Goal: Obtain resource: Download file/media

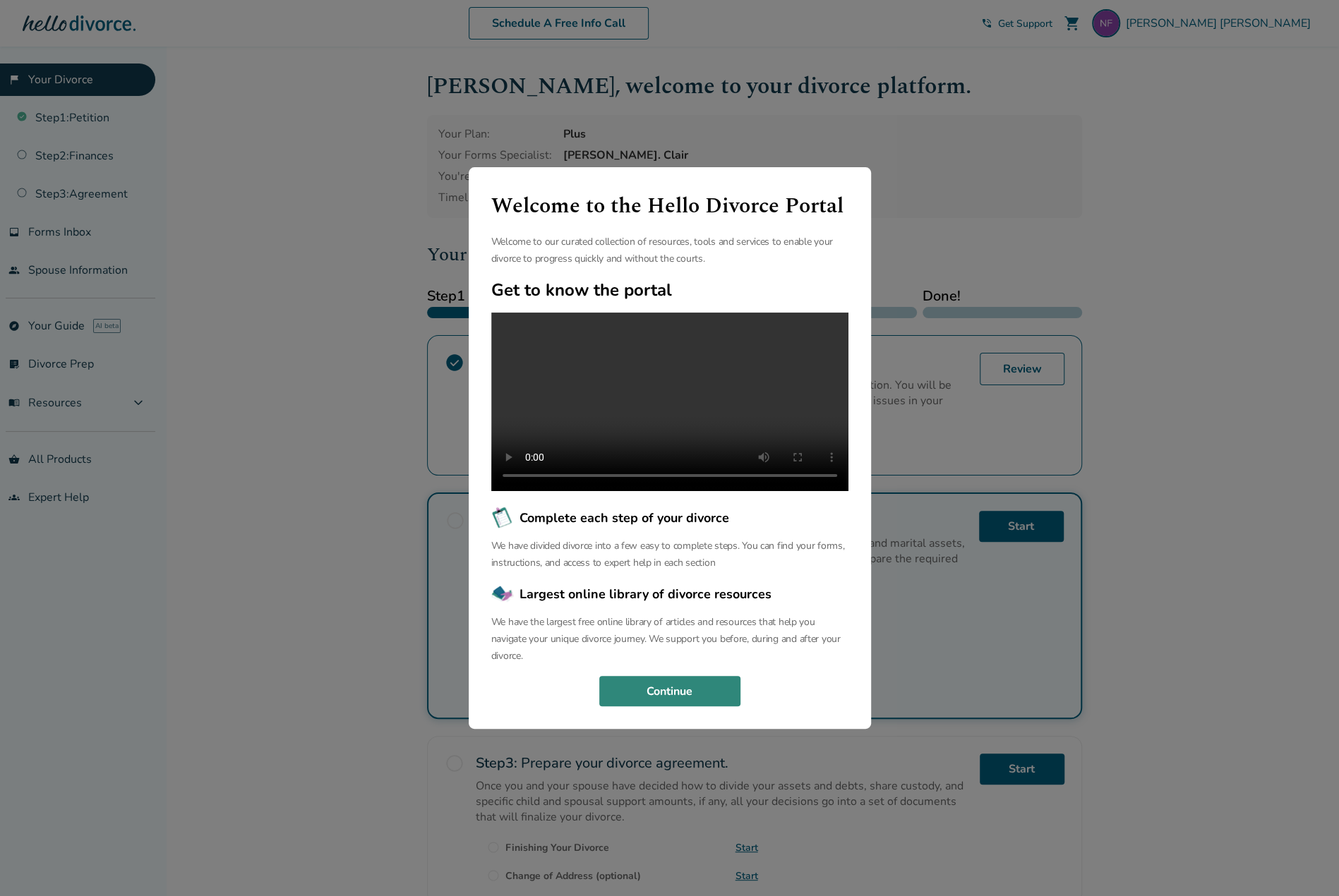
click at [693, 691] on button "Continue" at bounding box center [670, 691] width 141 height 31
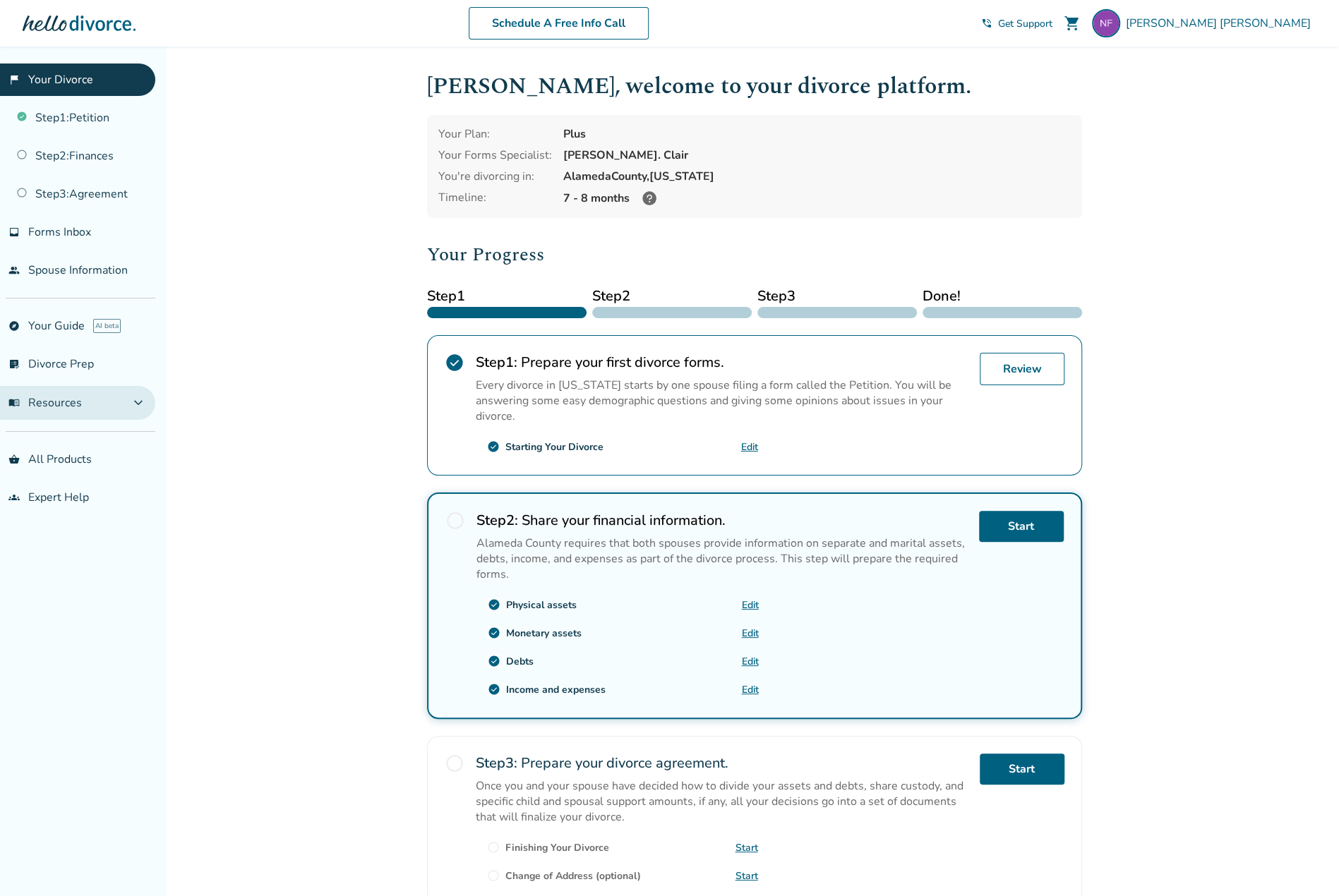
click at [37, 401] on span "menu_book Resources" at bounding box center [46, 403] width 74 height 16
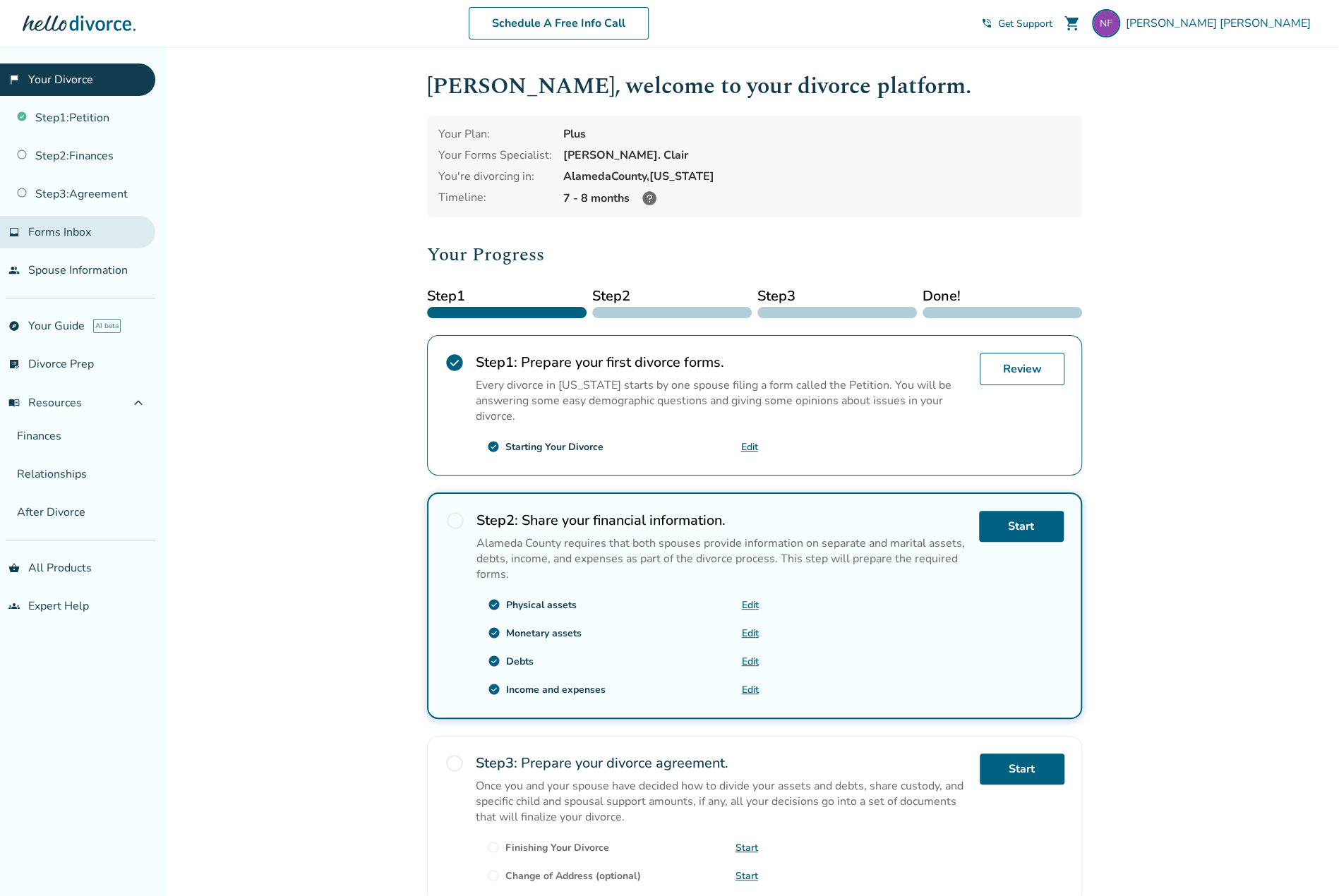
click at [59, 225] on span "Forms Inbox" at bounding box center [60, 233] width 63 height 16
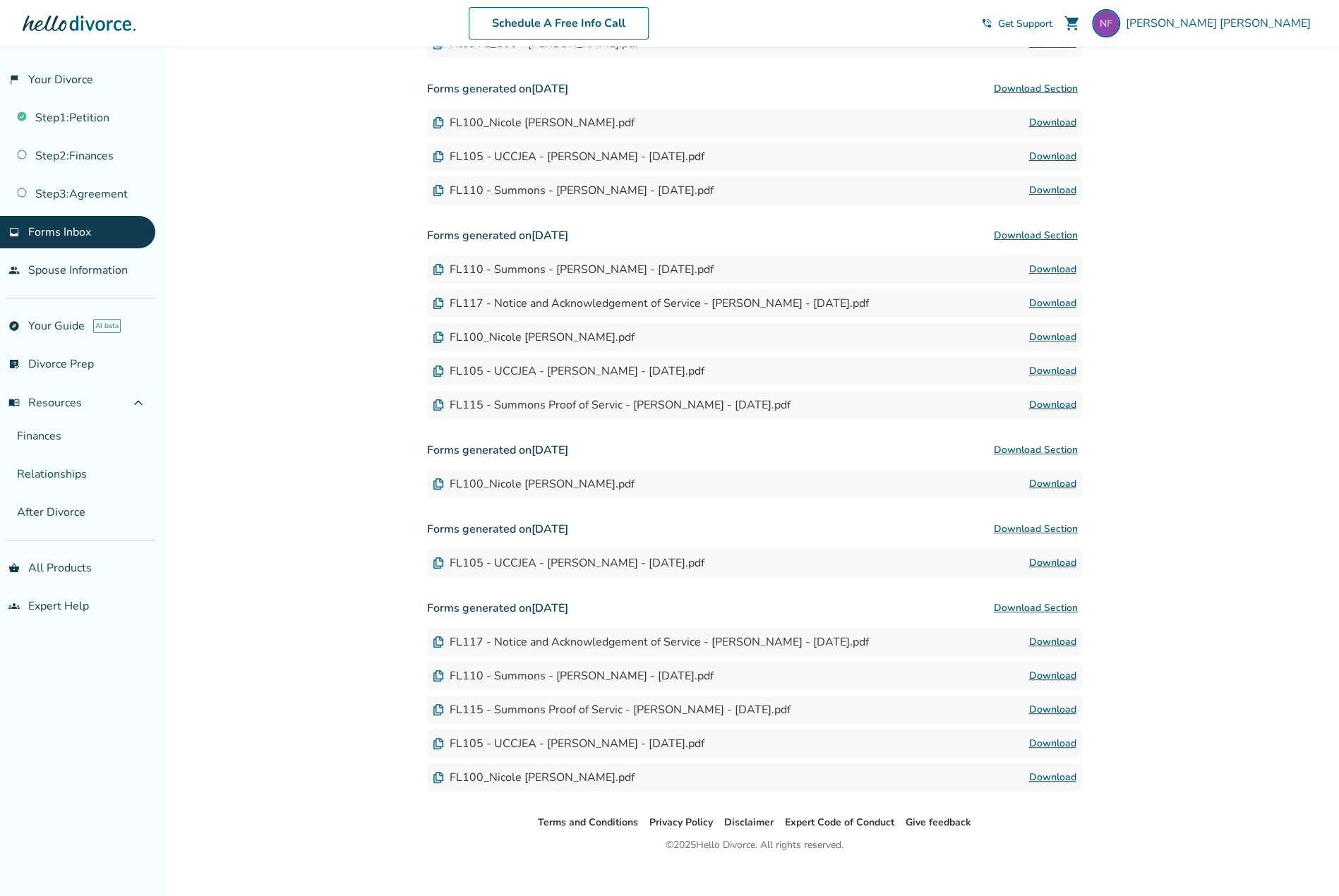
scroll to position [407, 0]
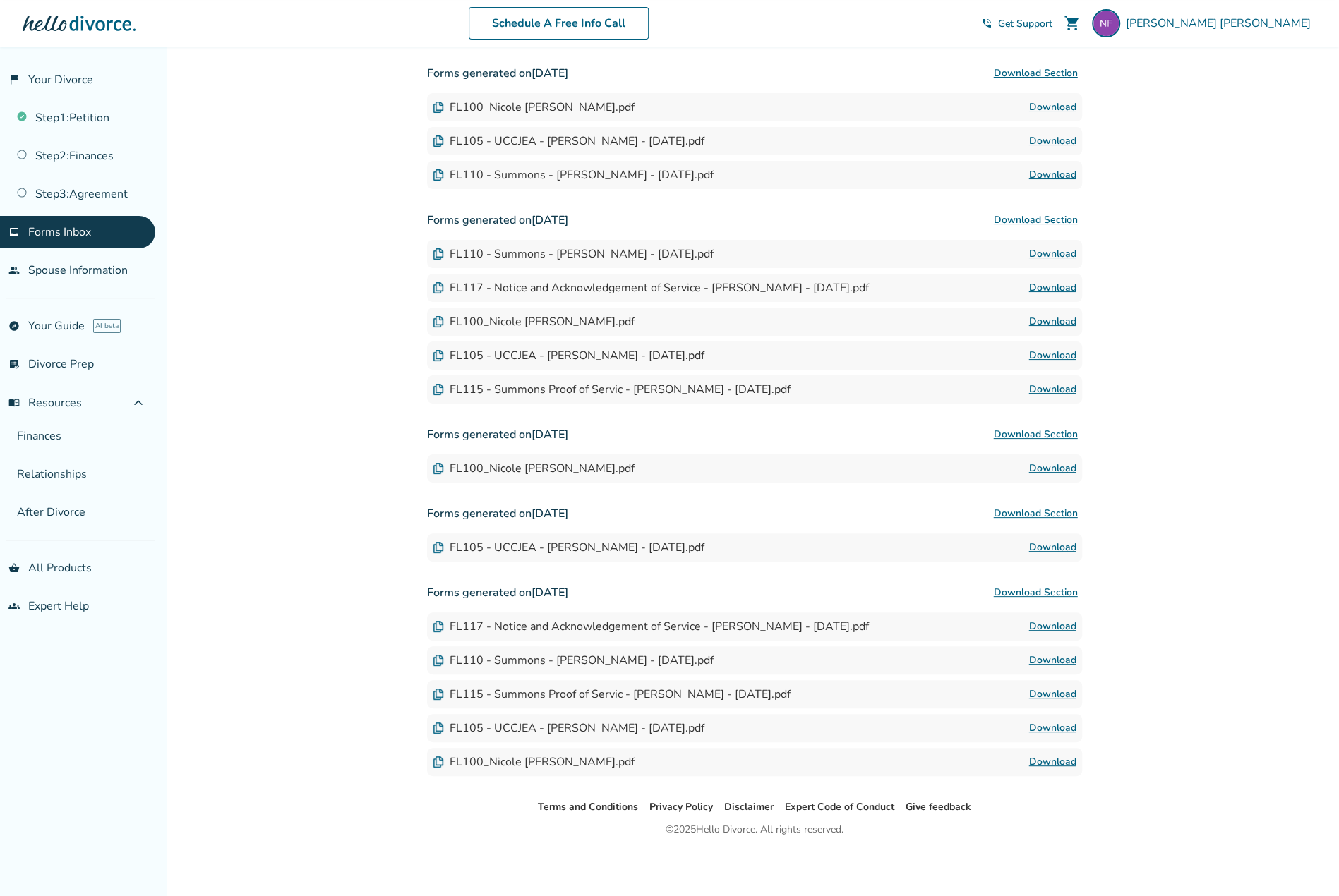
click at [1037, 589] on button "Download Section" at bounding box center [1036, 593] width 92 height 28
click at [1046, 509] on button "Download Section" at bounding box center [1036, 514] width 92 height 28
click at [368, 655] on div "Added to cart Forms Inbox Find your completed and filed forms for each step in …" at bounding box center [670, 269] width 1339 height 1258
click at [921, 579] on h3 "Forms generated on March 25, 2025 Download Section" at bounding box center [755, 593] width 655 height 28
click at [1046, 545] on link "Download" at bounding box center [1053, 547] width 47 height 17
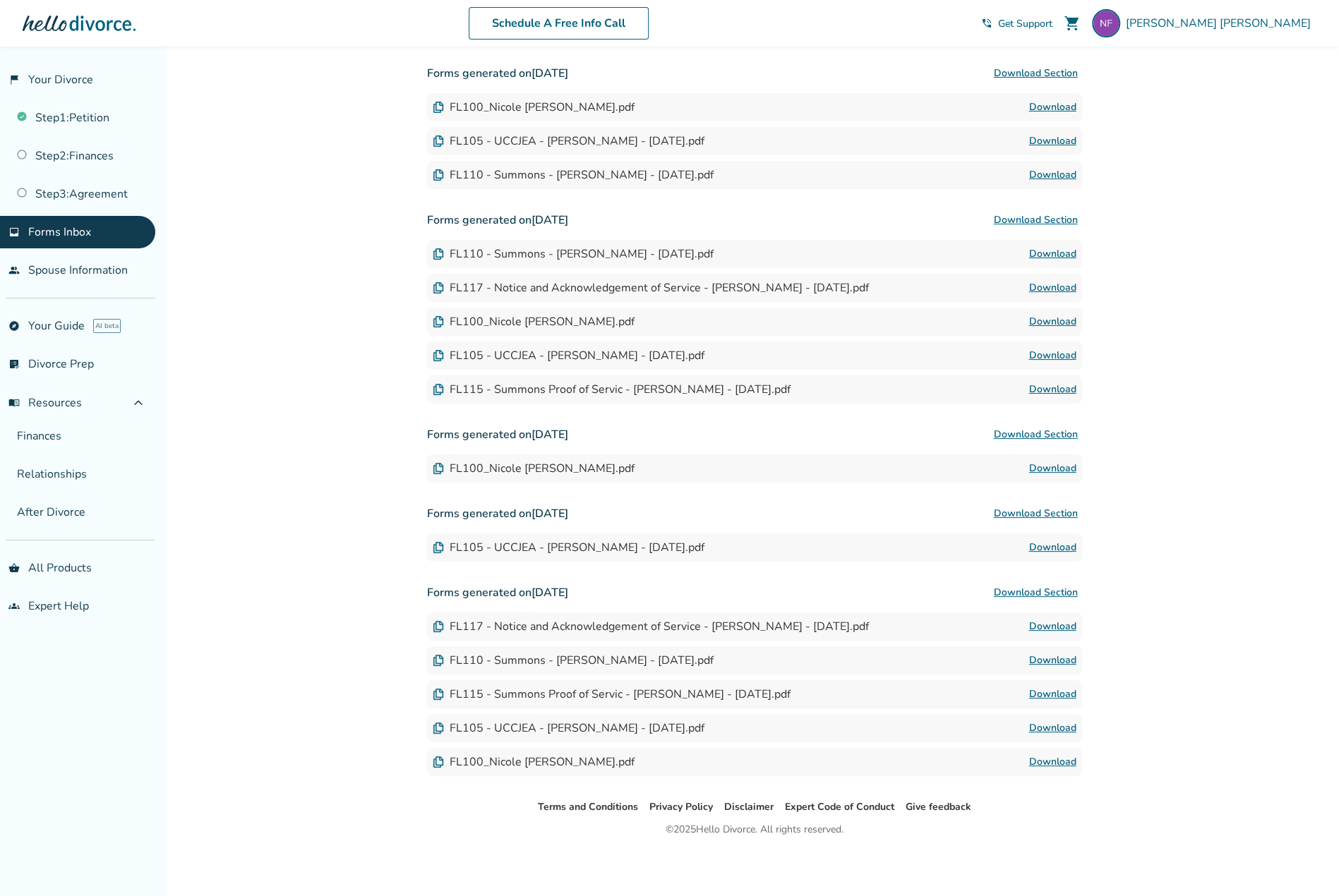
click at [1065, 469] on link "Download" at bounding box center [1053, 468] width 47 height 17
click at [1022, 220] on button "Download Section" at bounding box center [1036, 220] width 92 height 28
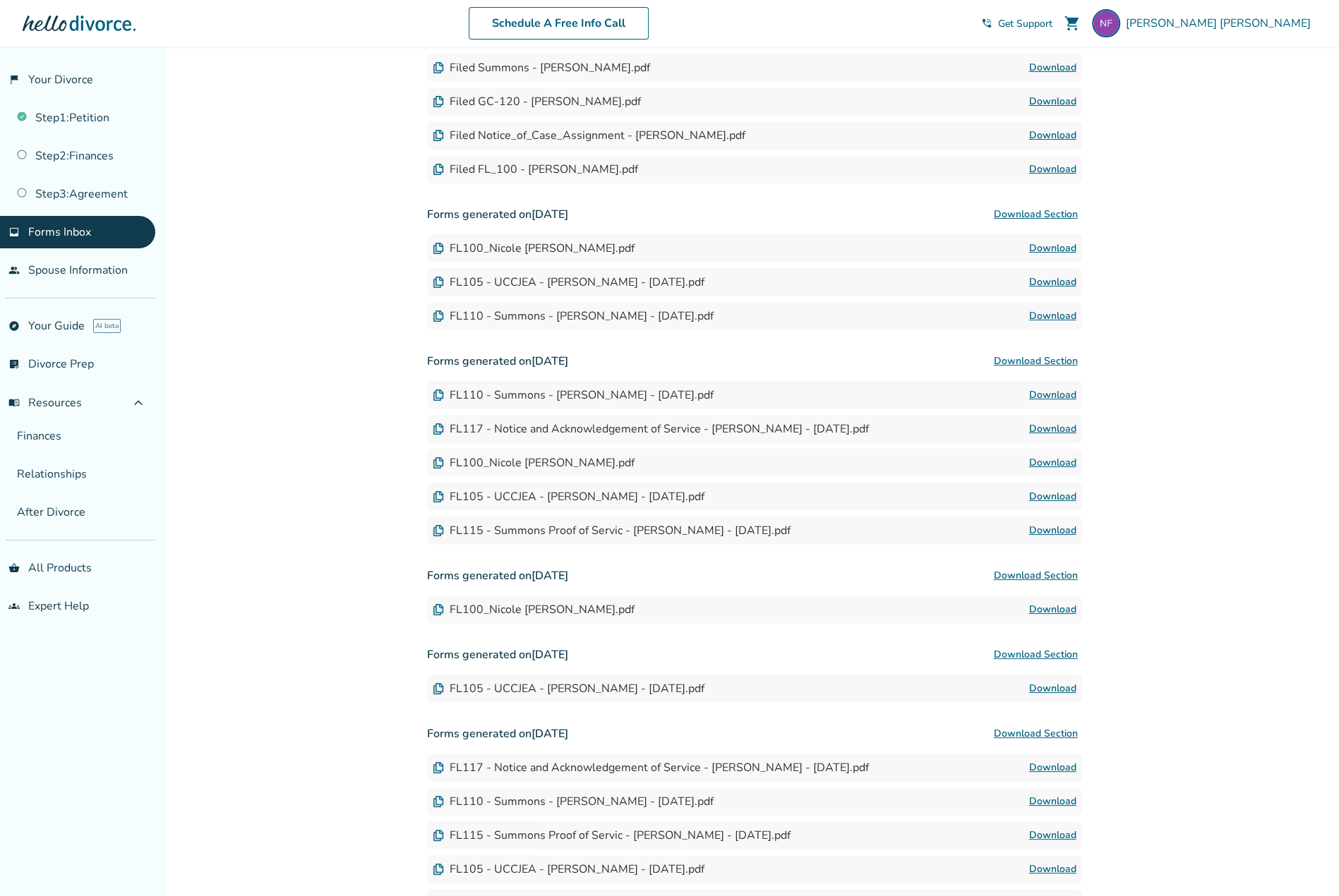
scroll to position [124, 0]
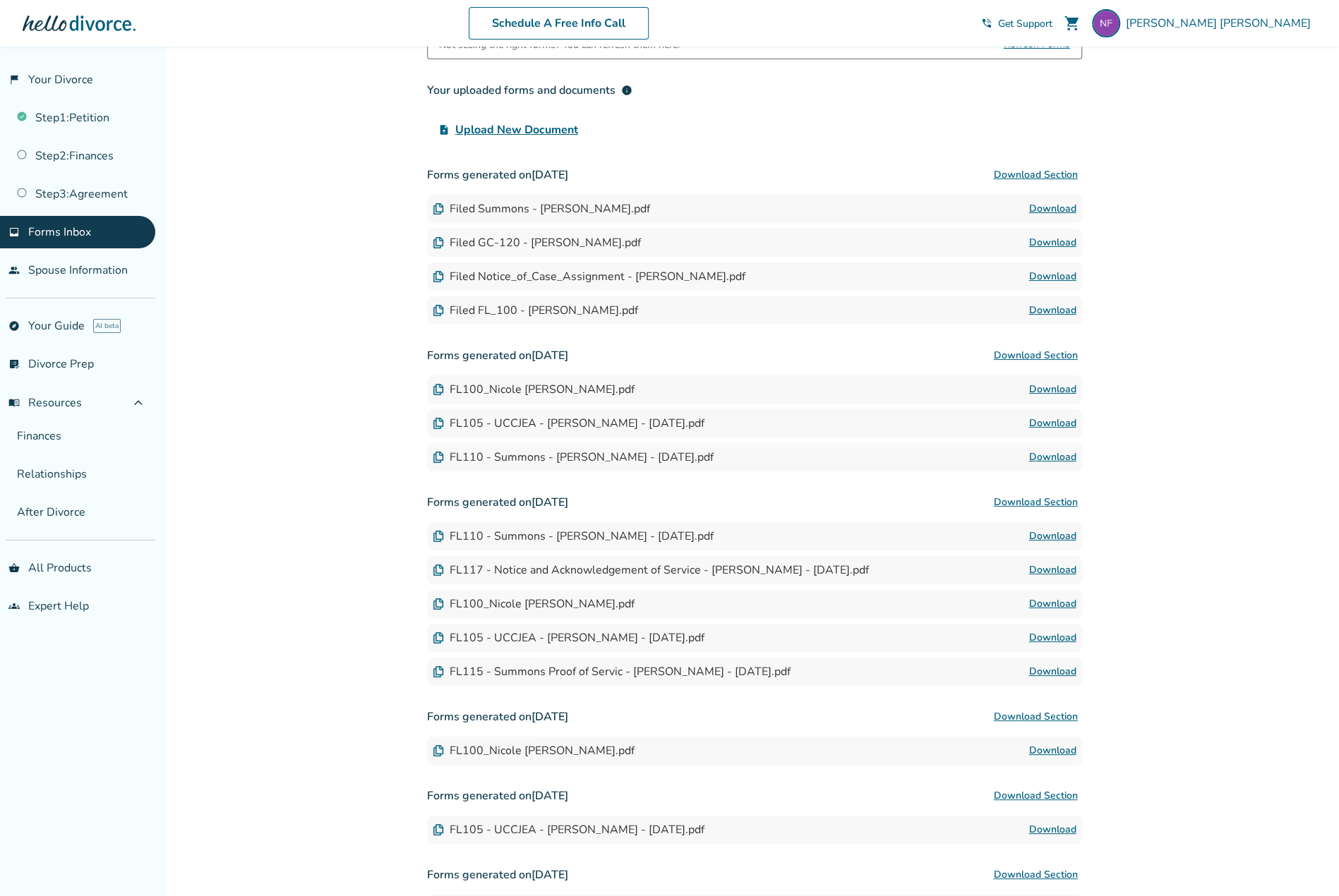
click at [1060, 350] on button "Download Section" at bounding box center [1036, 356] width 92 height 28
click at [1030, 149] on div "Not seeing the right forms? You can refresh them here. Refresh Forms Your uploa…" at bounding box center [755, 545] width 655 height 1030
click at [1044, 171] on button "Download Section" at bounding box center [1036, 175] width 92 height 28
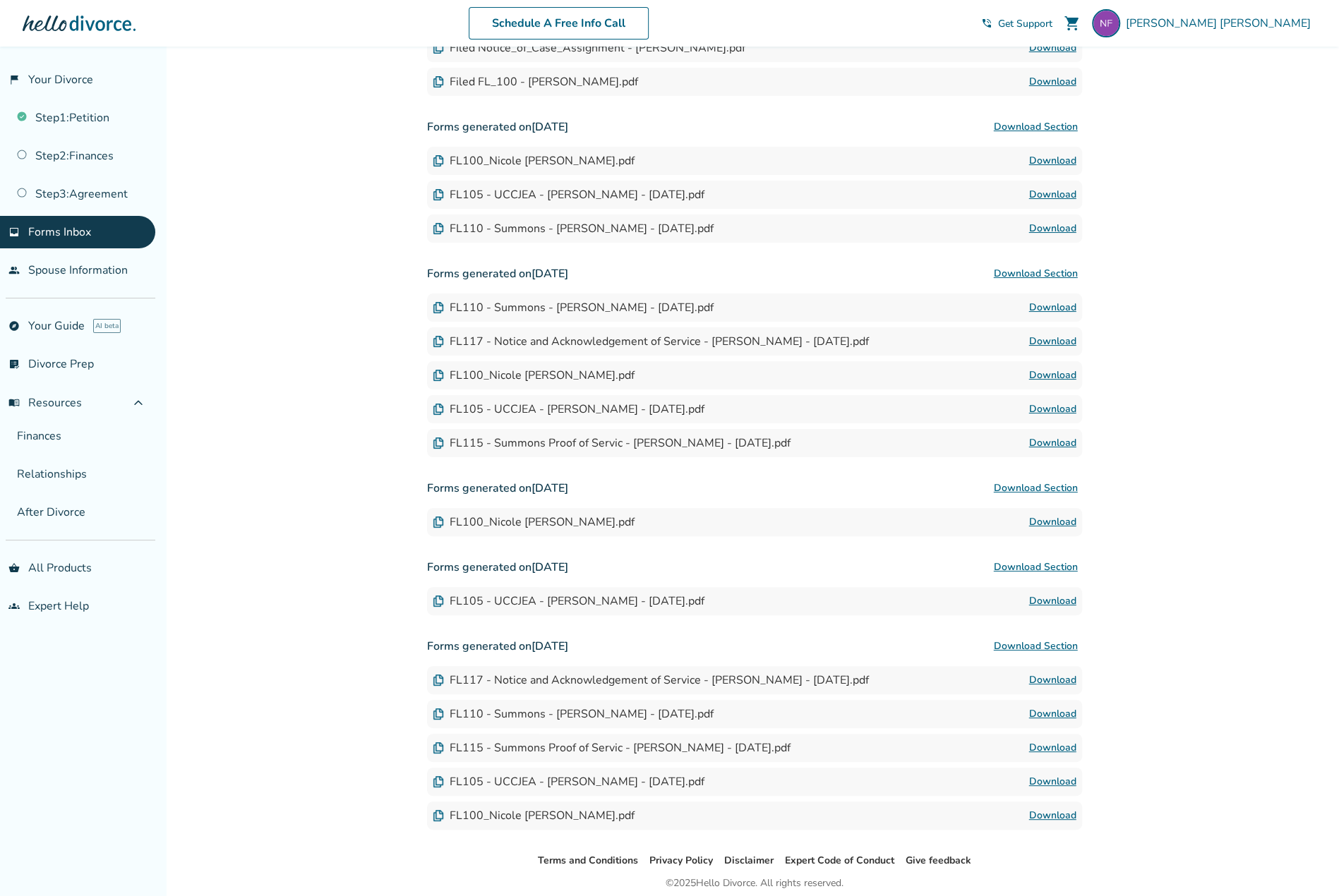
scroll to position [0, 0]
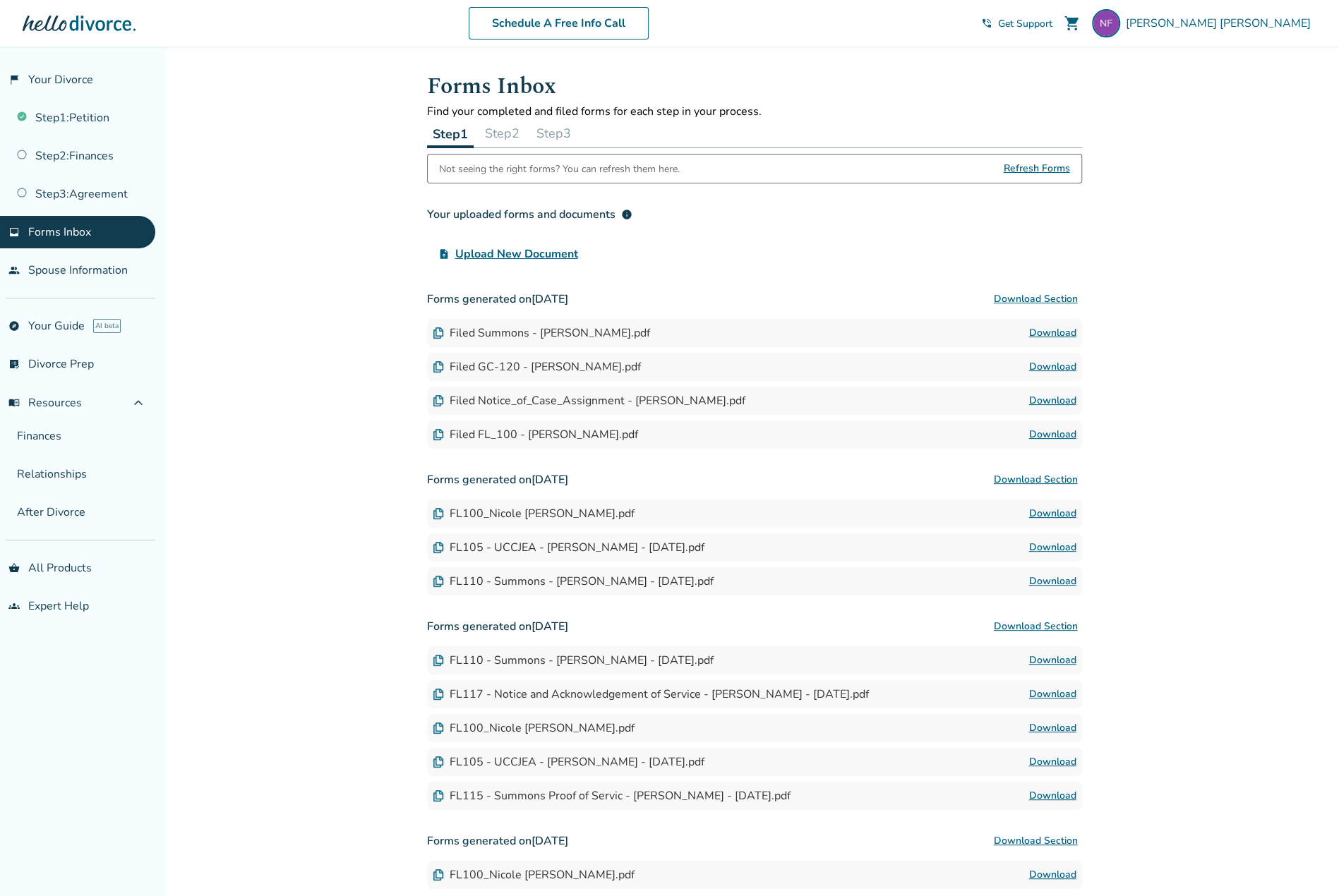
click at [507, 134] on button "Step 2" at bounding box center [503, 134] width 46 height 28
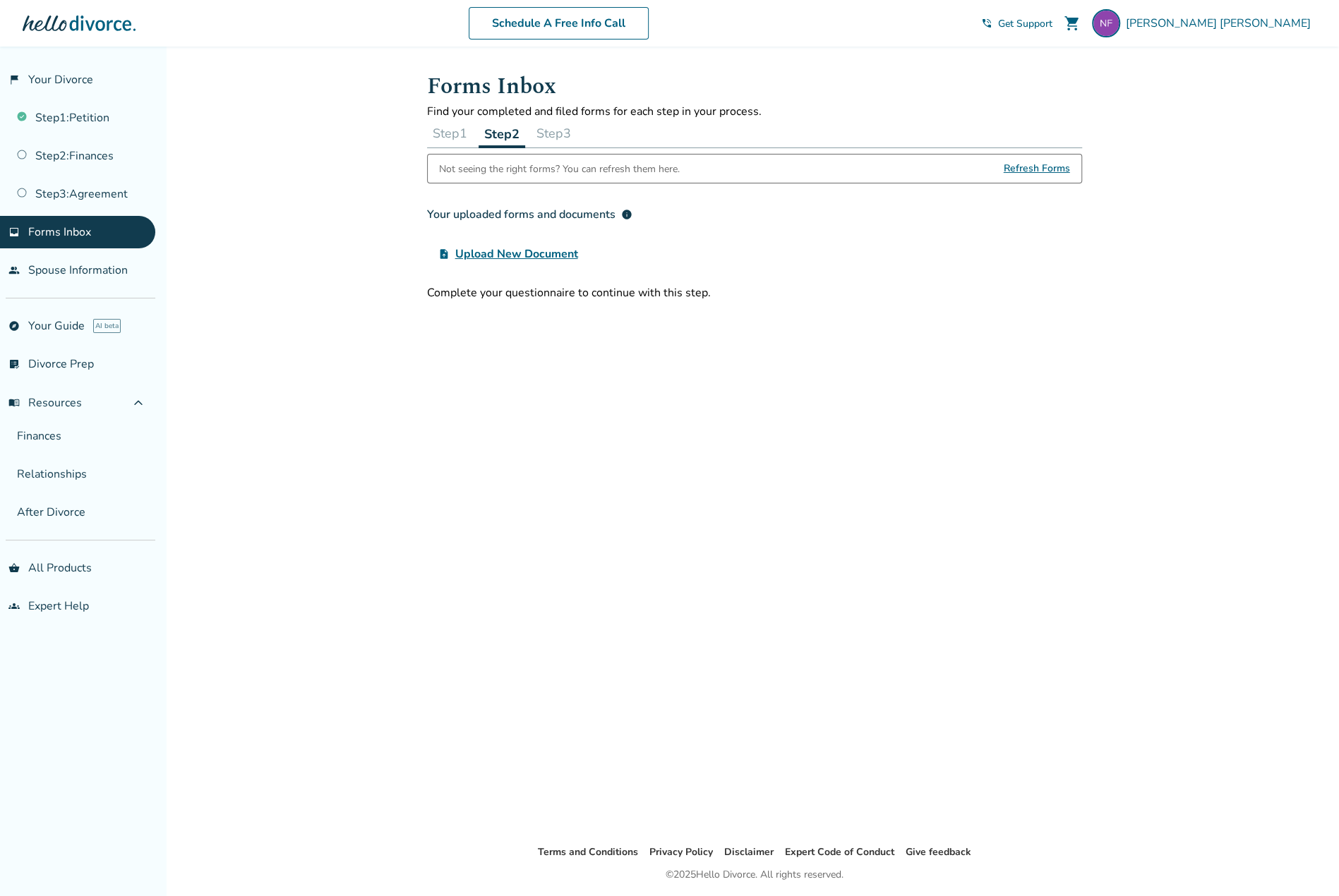
click at [565, 132] on button "Step 3" at bounding box center [554, 134] width 46 height 28
click at [477, 126] on div "Step 1 Step 2 Step 3" at bounding box center [755, 134] width 655 height 29
click at [458, 133] on button "Step 1" at bounding box center [450, 134] width 46 height 28
